Goal: Navigation & Orientation: Understand site structure

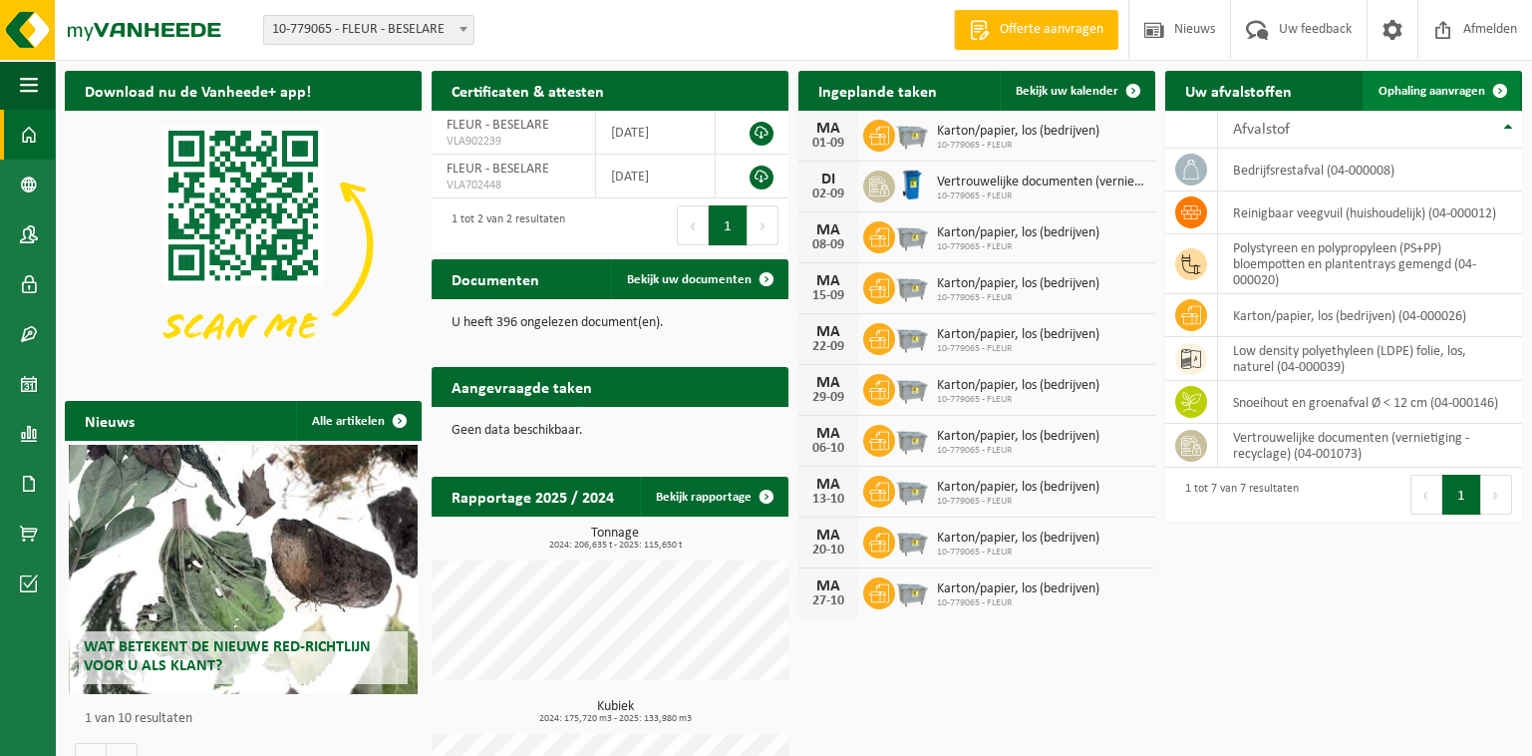
click at [1439, 93] on span "Ophaling aanvragen" at bounding box center [1432, 91] width 107 height 13
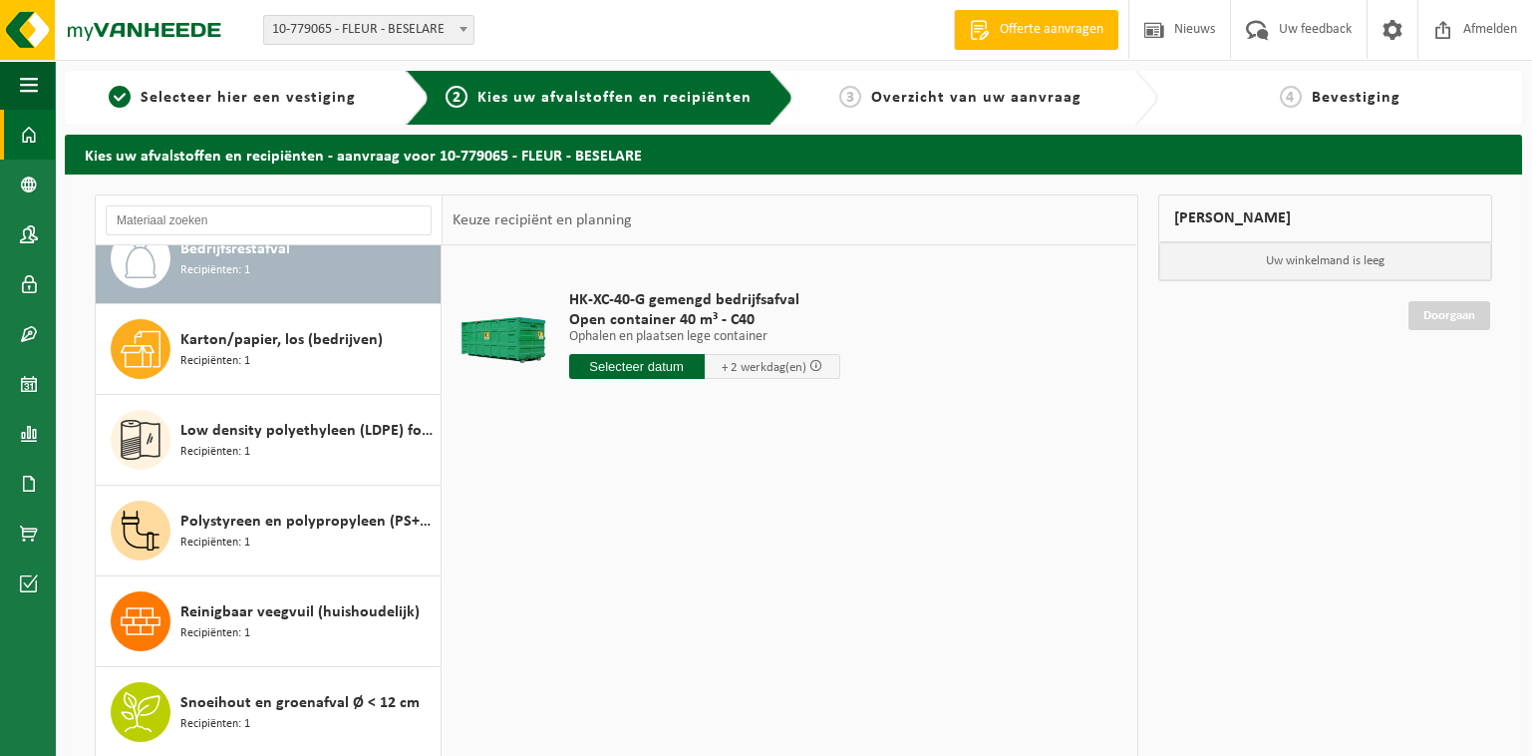
click at [24, 149] on span at bounding box center [29, 135] width 18 height 50
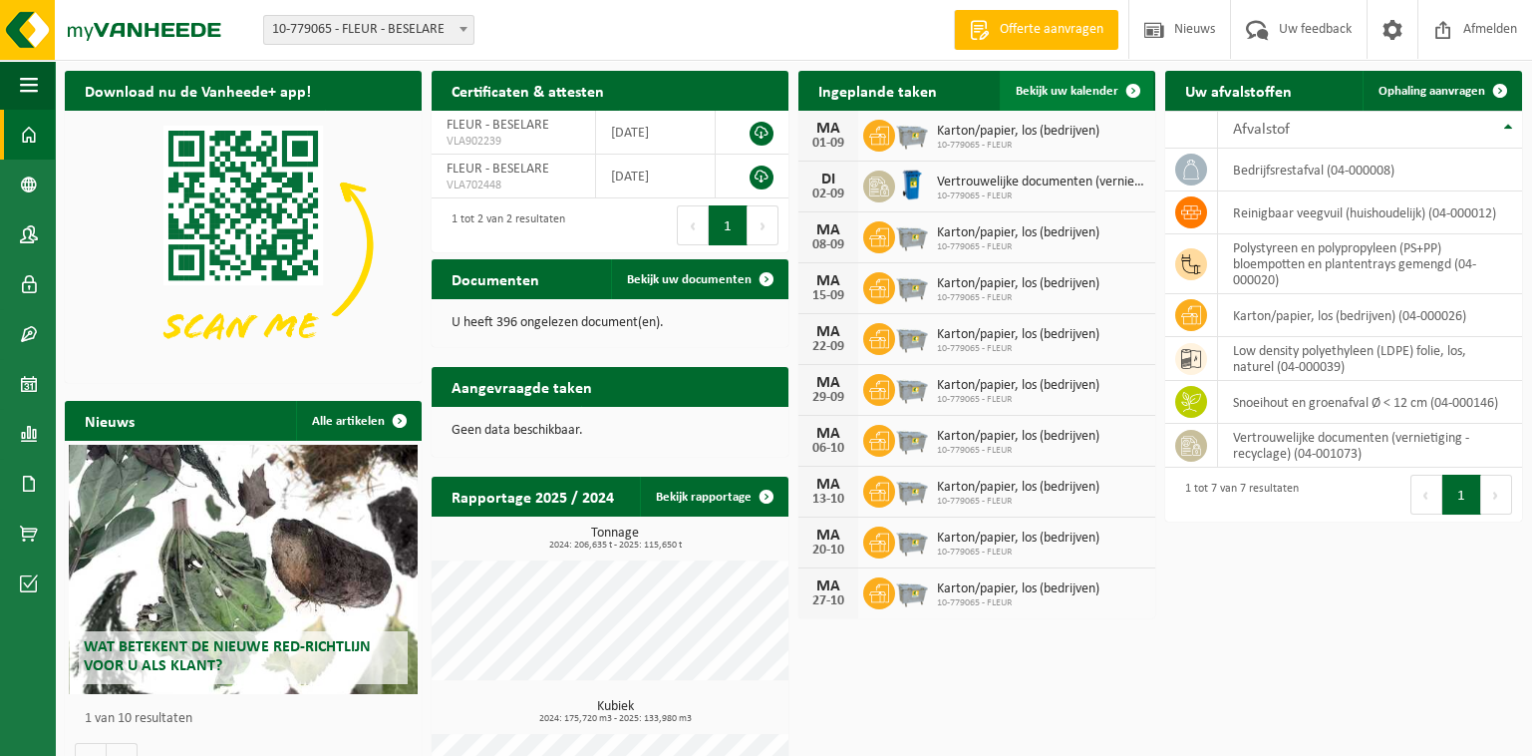
click at [1064, 91] on span "Bekijk uw kalender" at bounding box center [1067, 91] width 103 height 13
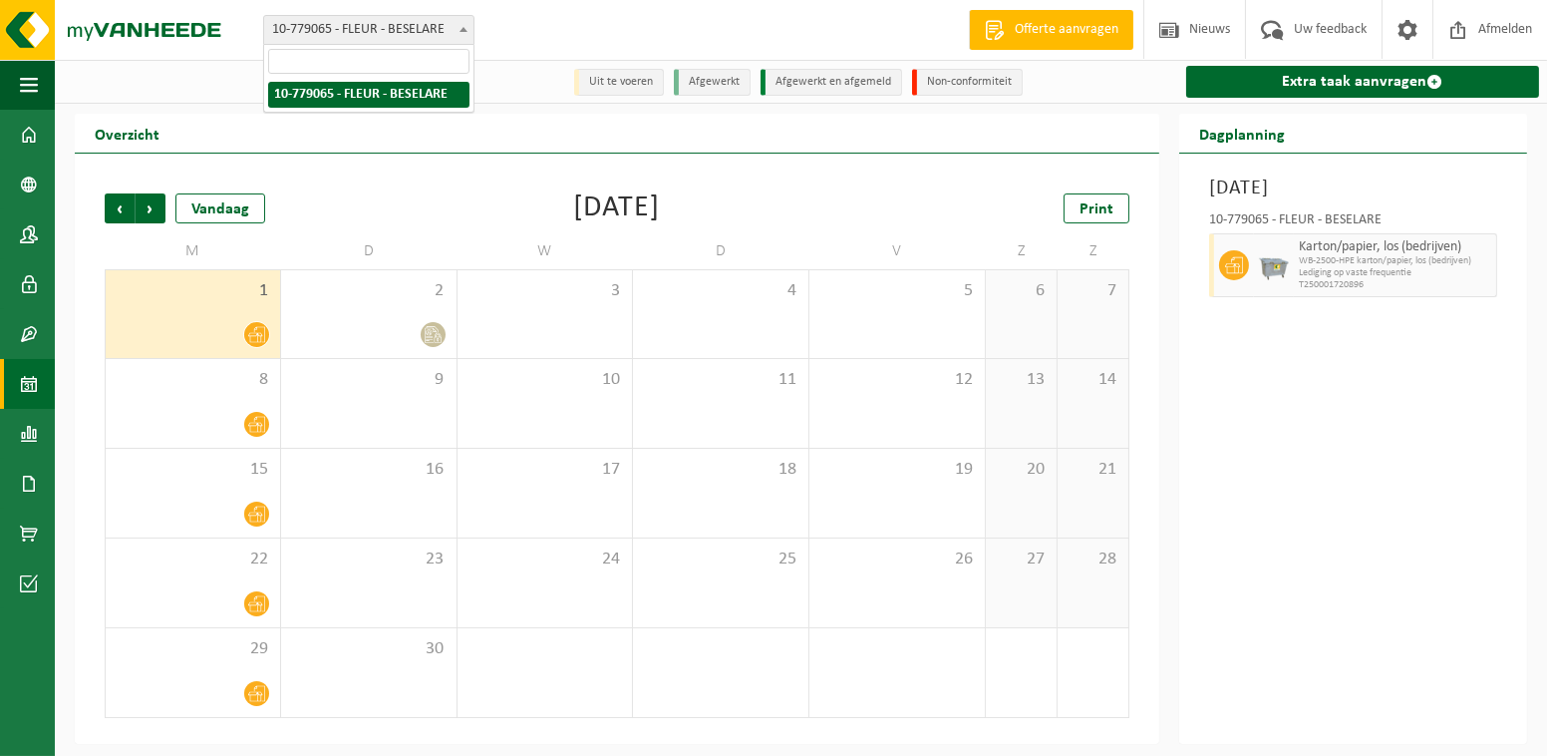
click at [414, 24] on span "10-779065 - FLEUR - BESELARE" at bounding box center [368, 30] width 209 height 28
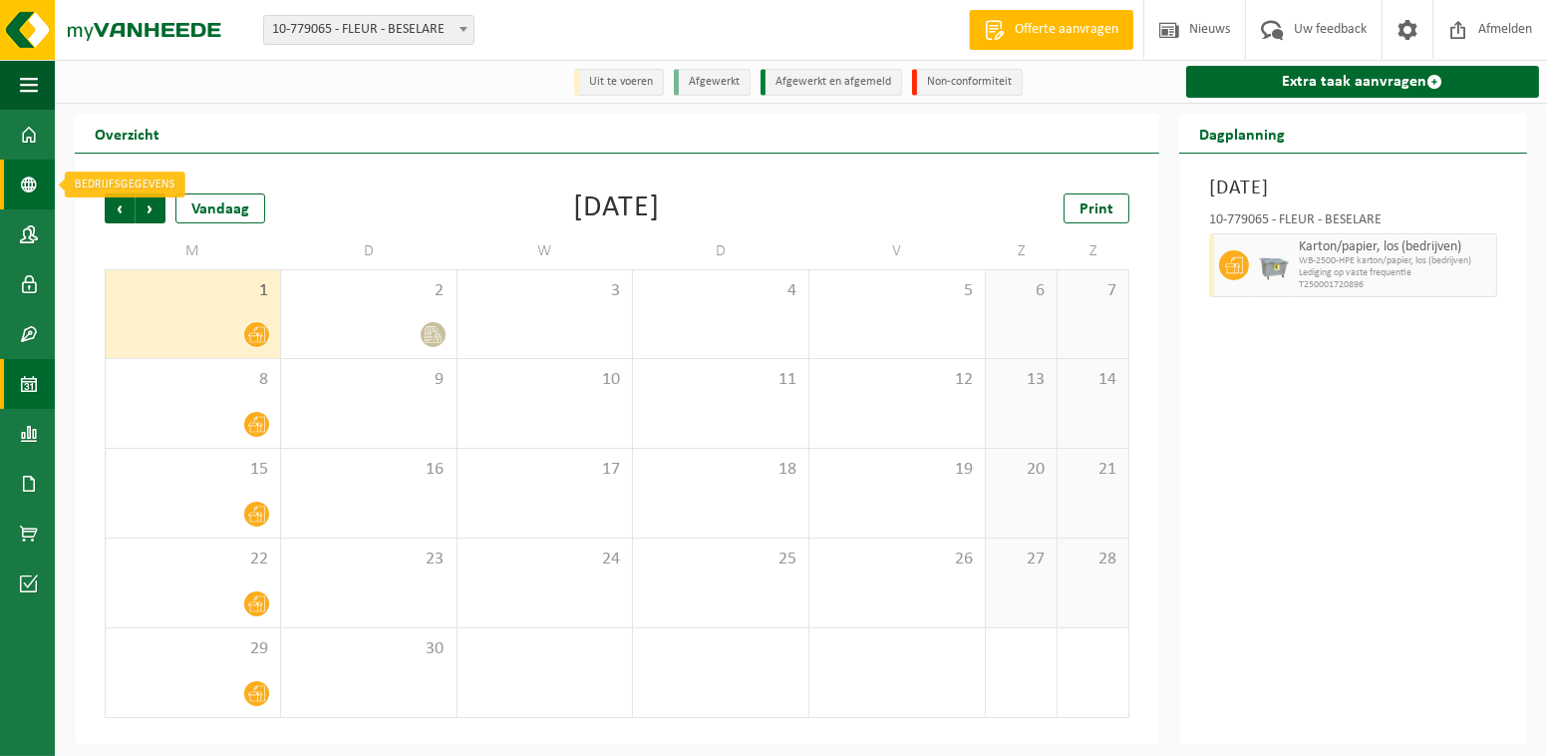
click at [33, 191] on span at bounding box center [29, 185] width 18 height 50
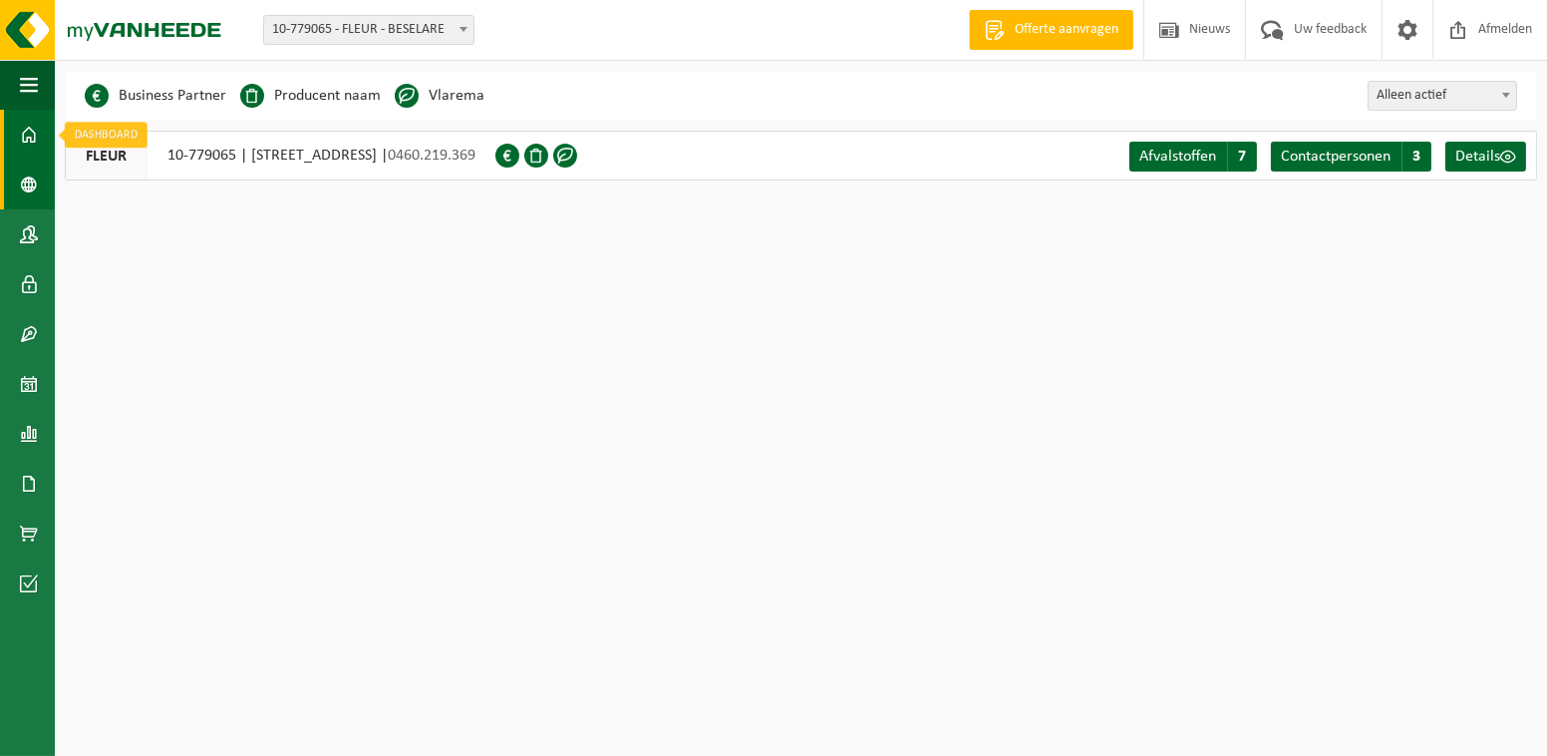
click at [36, 139] on span at bounding box center [29, 135] width 18 height 50
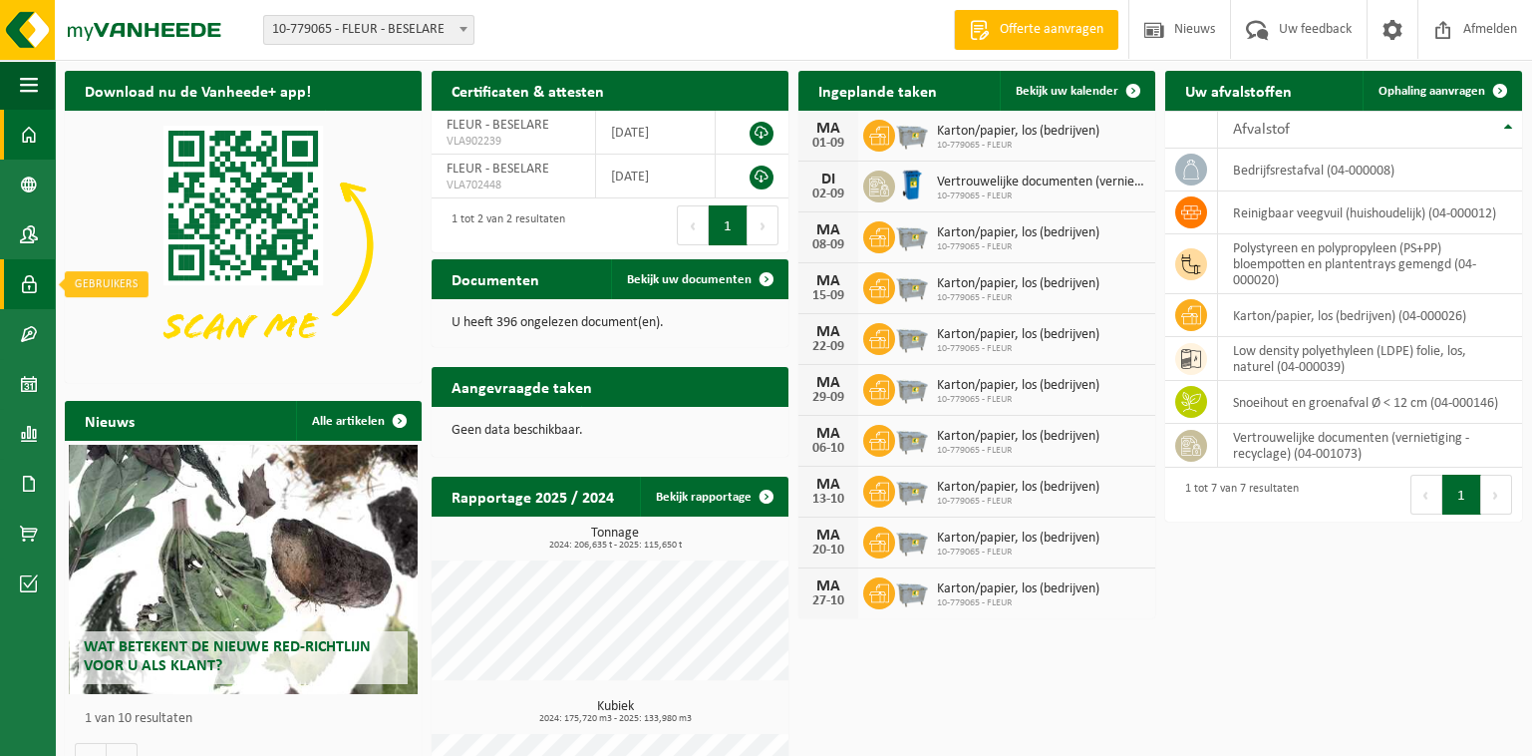
click at [32, 265] on span at bounding box center [29, 284] width 18 height 50
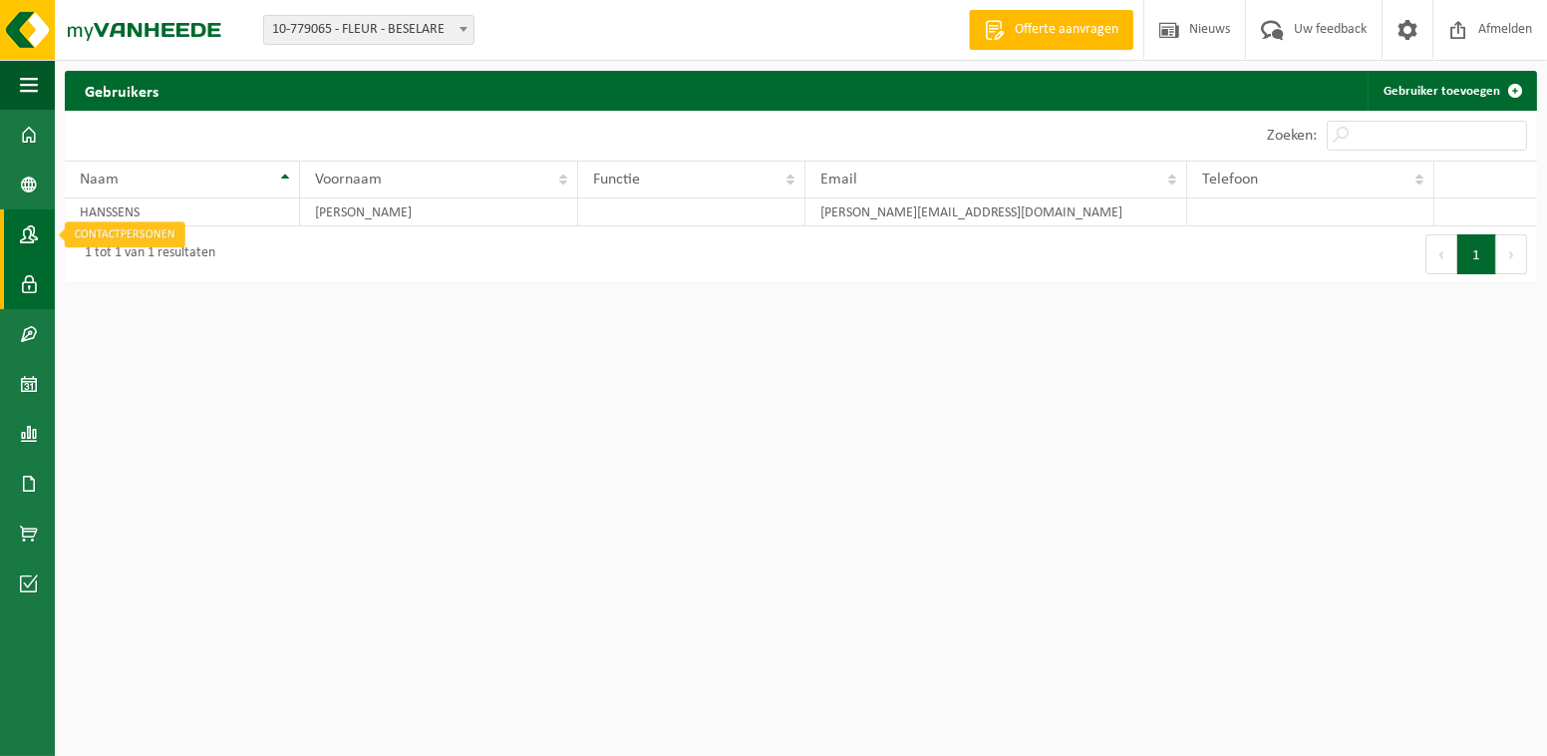
click at [21, 236] on span at bounding box center [29, 234] width 18 height 50
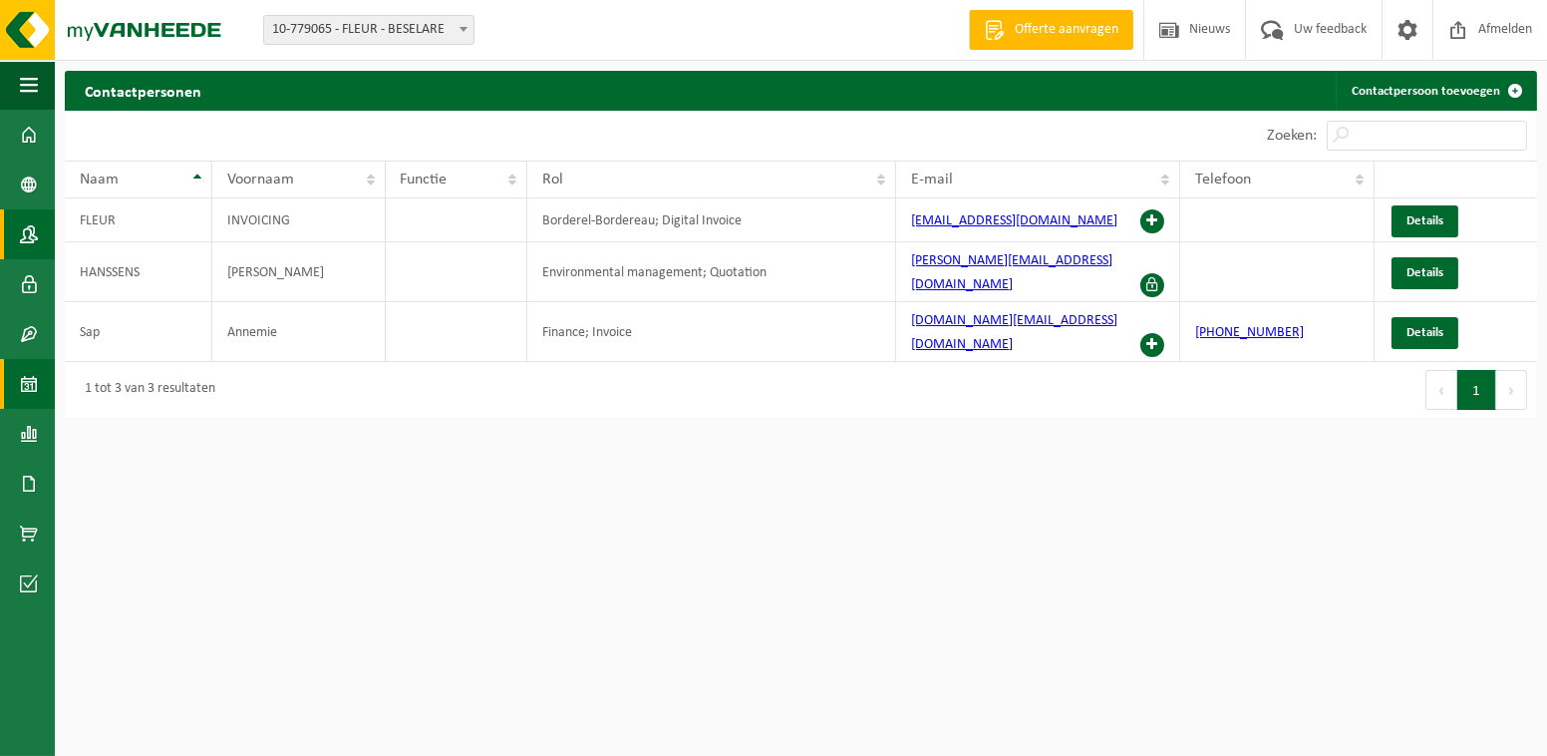
click at [25, 371] on span at bounding box center [29, 384] width 18 height 50
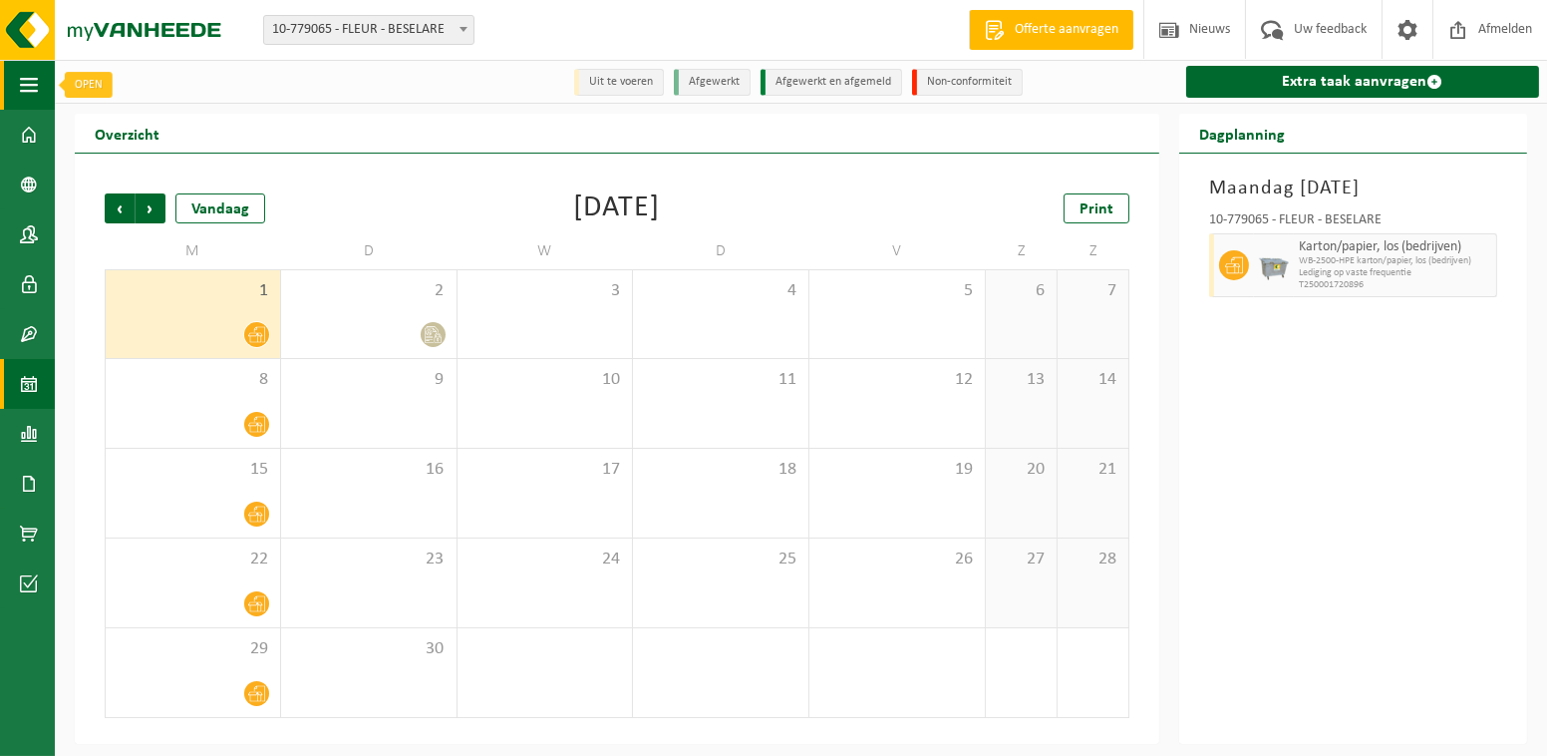
click at [39, 83] on button "Navigatie" at bounding box center [27, 85] width 55 height 50
